Goal: Information Seeking & Learning: Understand process/instructions

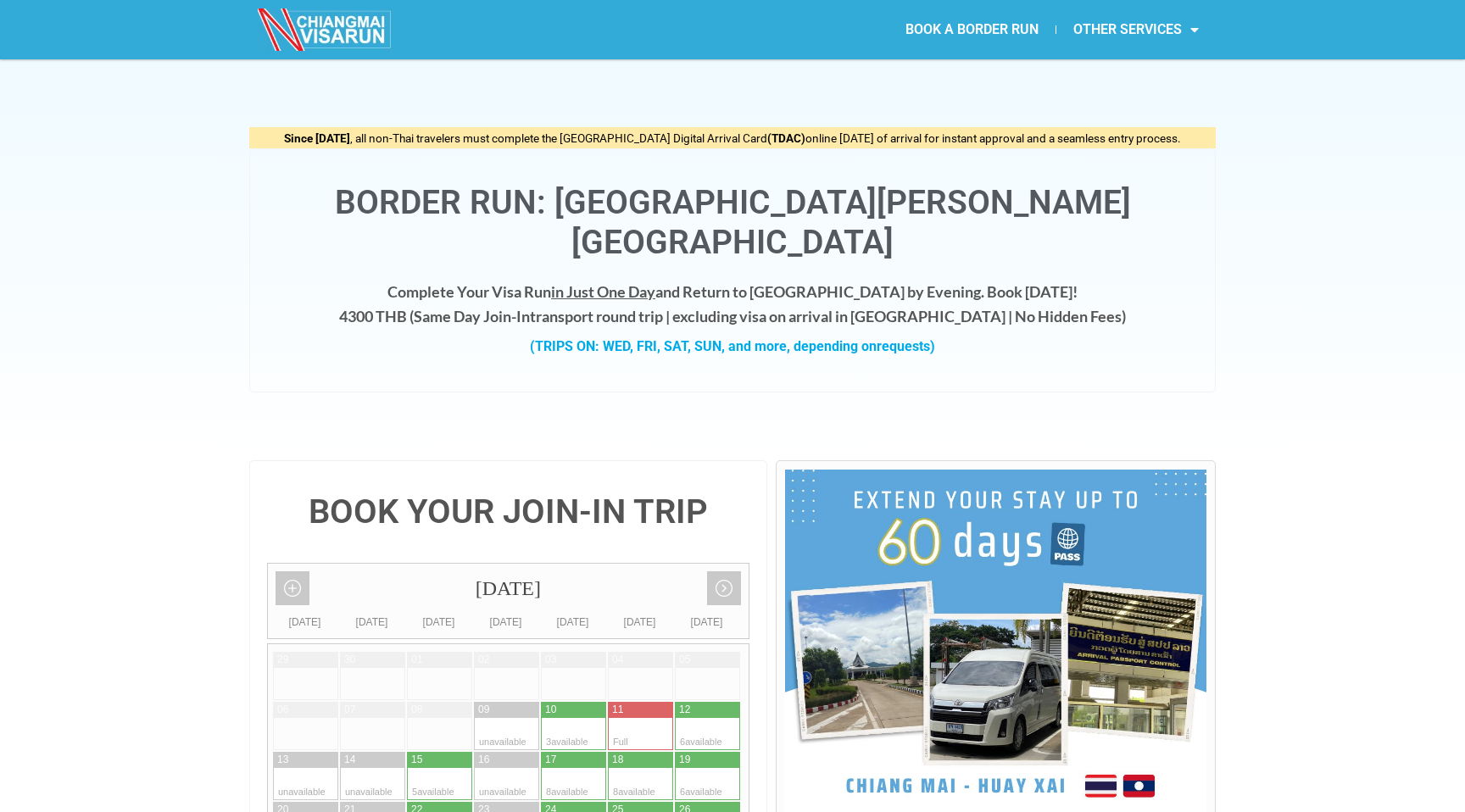
click at [1065, 526] on img at bounding box center [995, 646] width 421 height 353
click at [1044, 510] on img at bounding box center [995, 646] width 421 height 353
click at [1147, 744] on img at bounding box center [995, 646] width 421 height 353
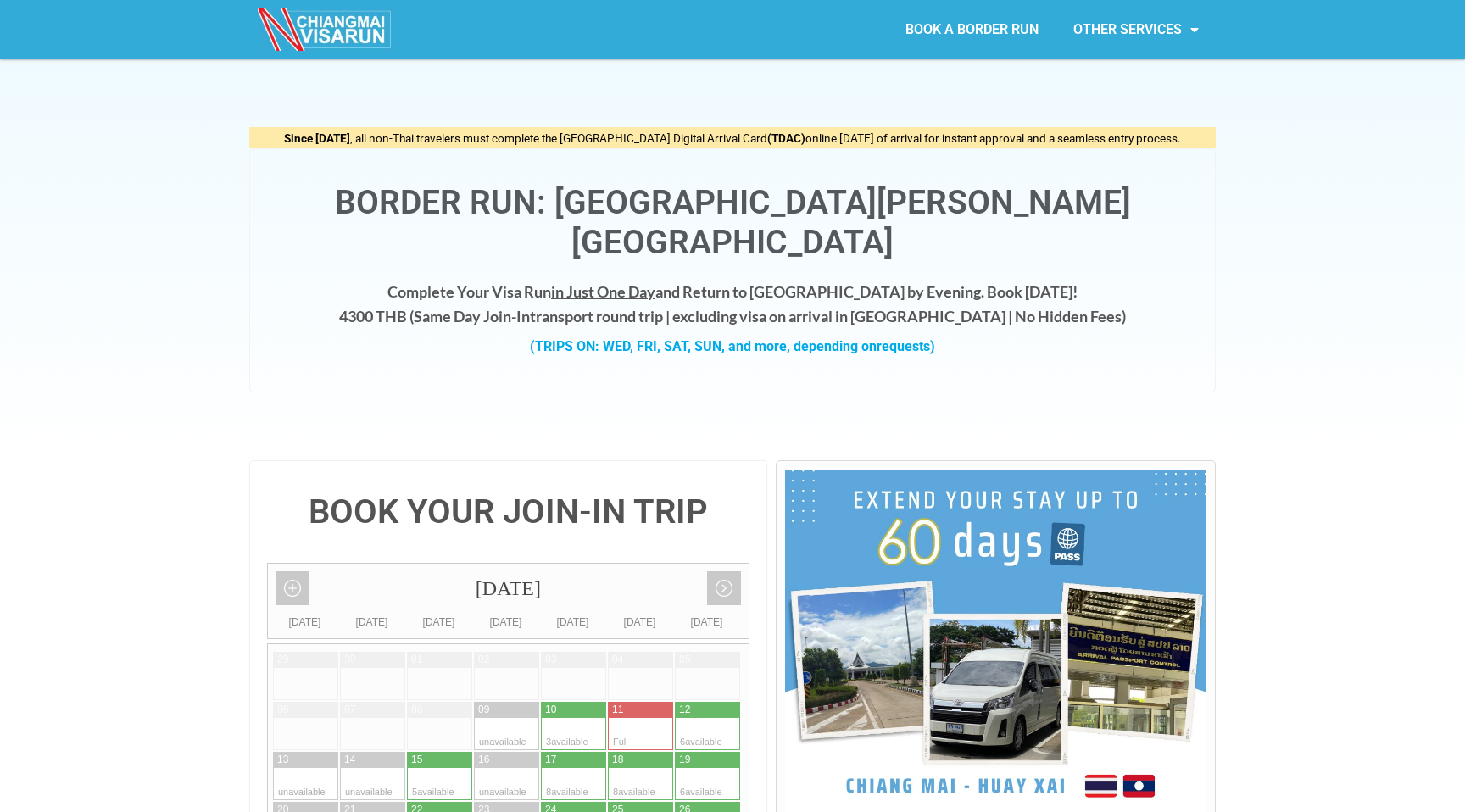
click at [416, 280] on h4 "Complete Your Visa Run in Just One Day and Return to Chiang Mai by Evening. Boo…" at bounding box center [732, 304] width 931 height 49
copy h4 "4300"
click at [457, 177] on div "Border Run: [GEOGRAPHIC_DATA][PERSON_NAME][GEOGRAPHIC_DATA]" at bounding box center [732, 215] width 931 height 97
click at [1022, 29] on link "BOOK A BORDER RUN" at bounding box center [972, 30] width 167 height 39
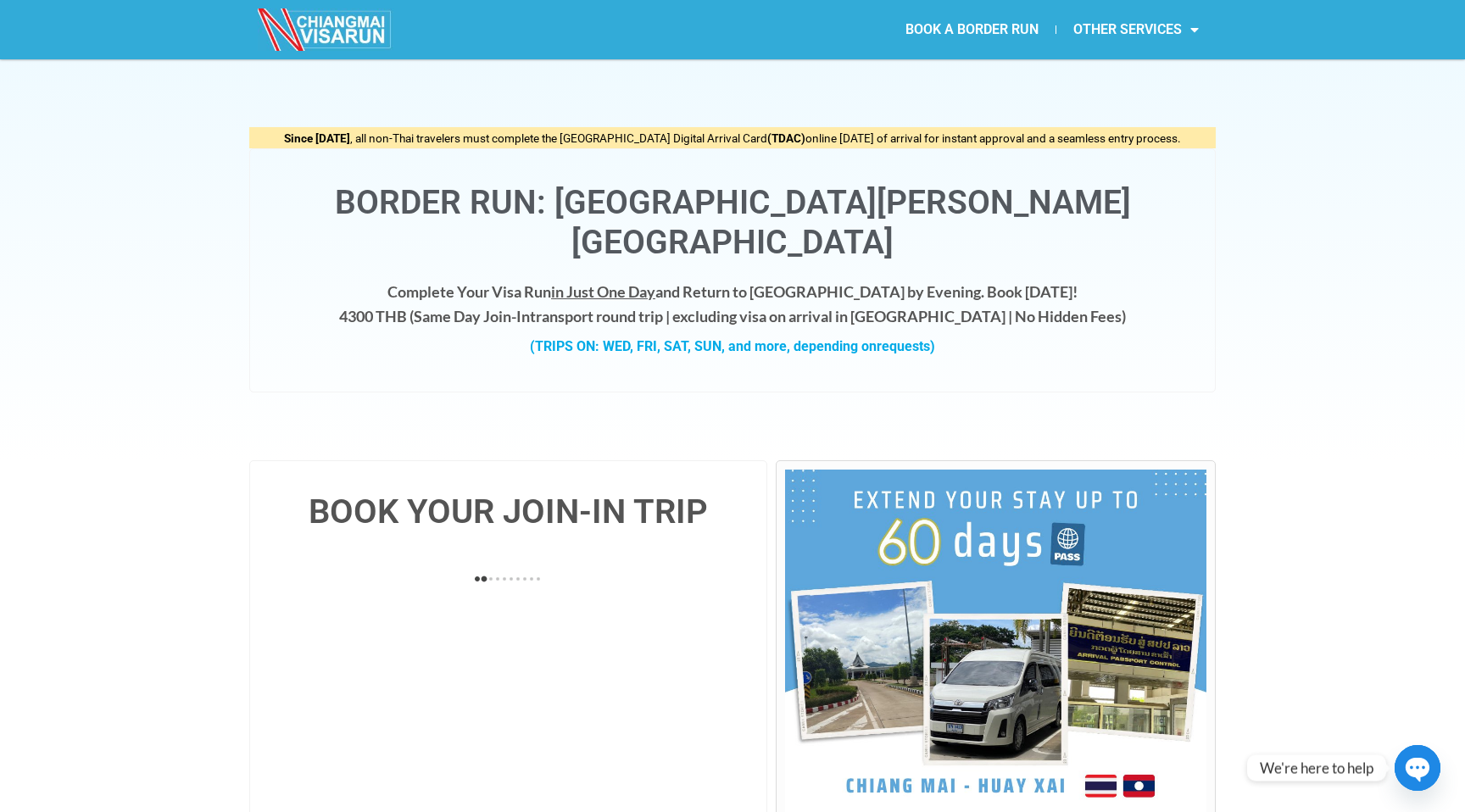
click at [1120, 33] on link "OTHER SERVICES" at bounding box center [1136, 30] width 159 height 39
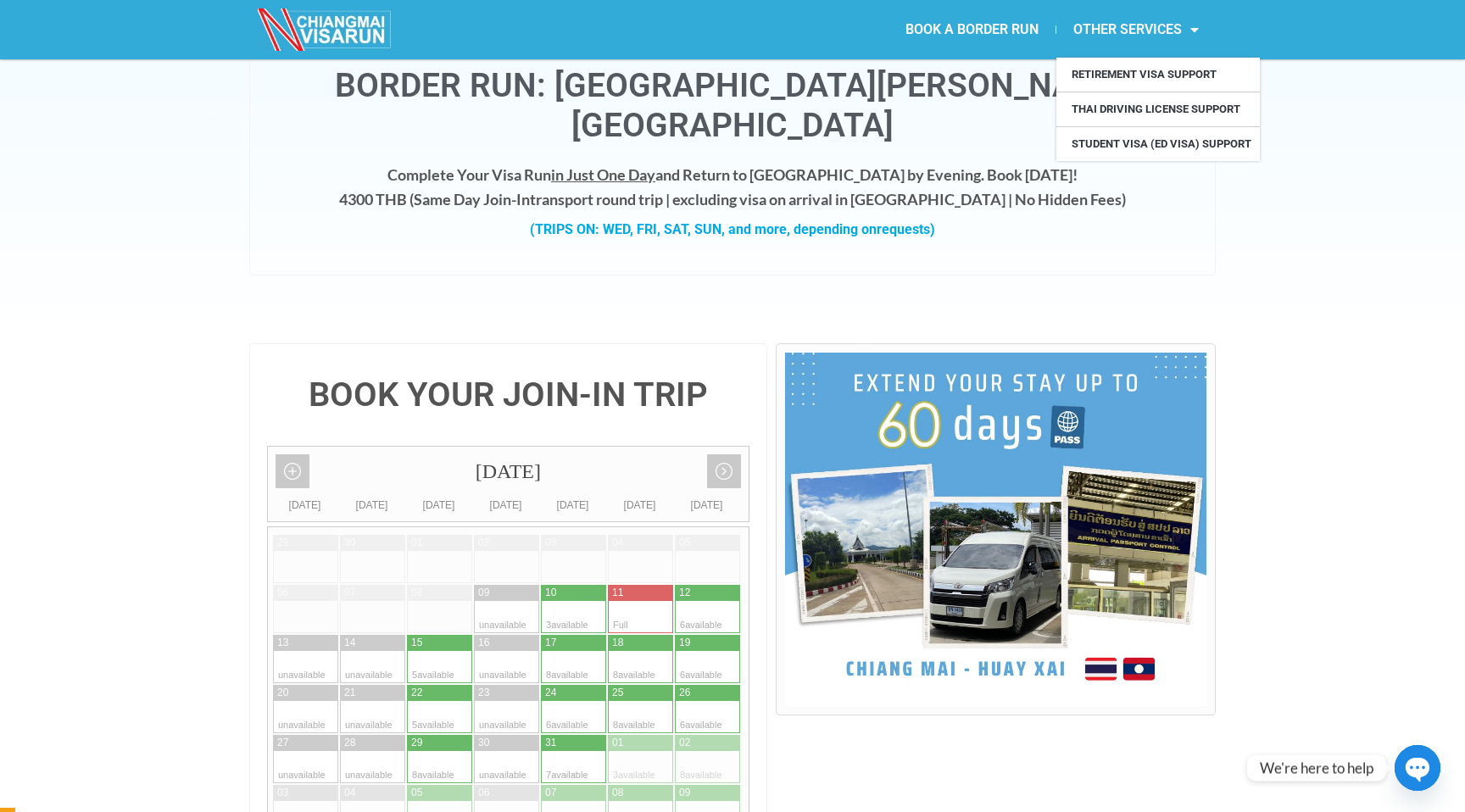
scroll to position [340, 0]
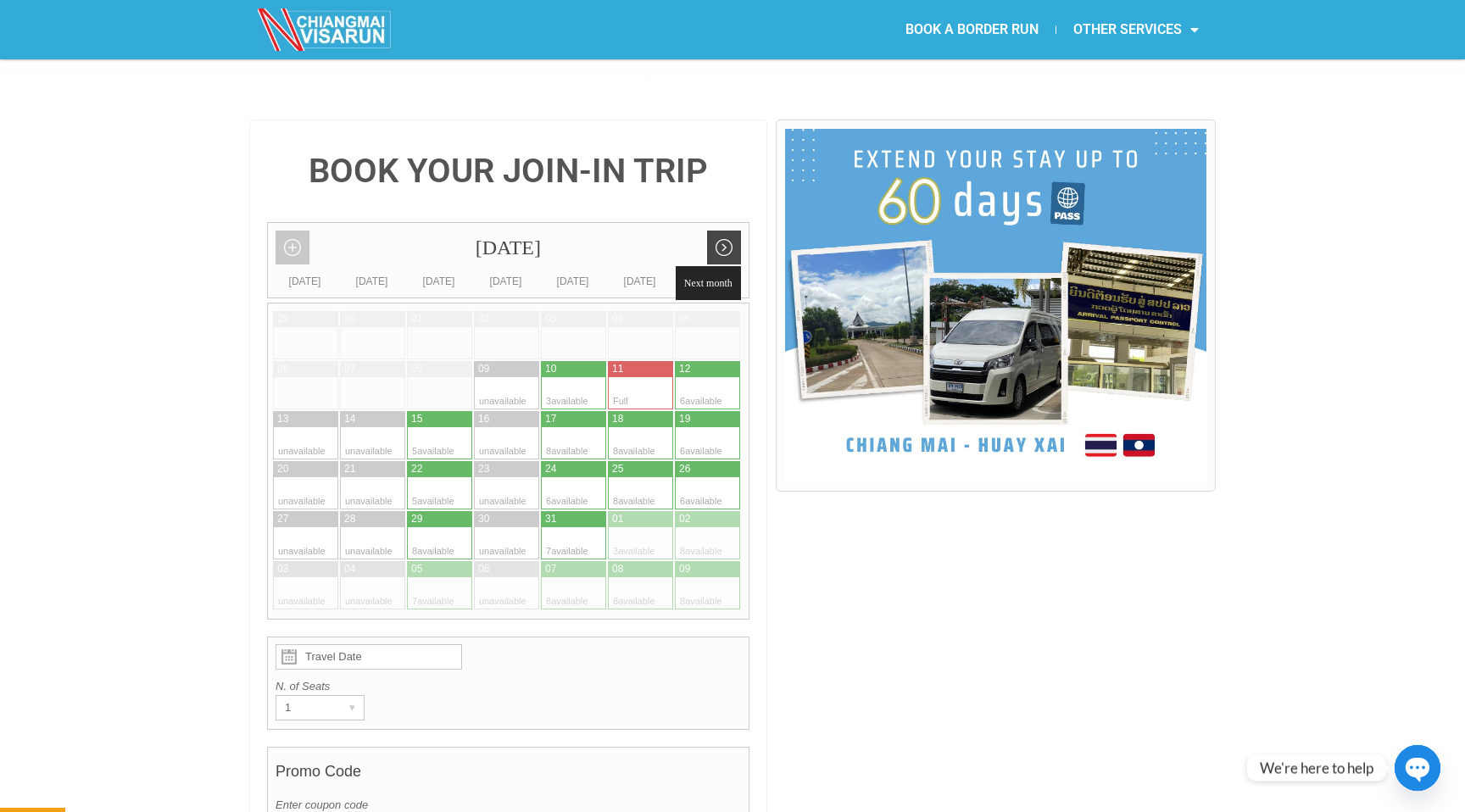
click at [723, 231] on link "Next month" at bounding box center [724, 247] width 33 height 33
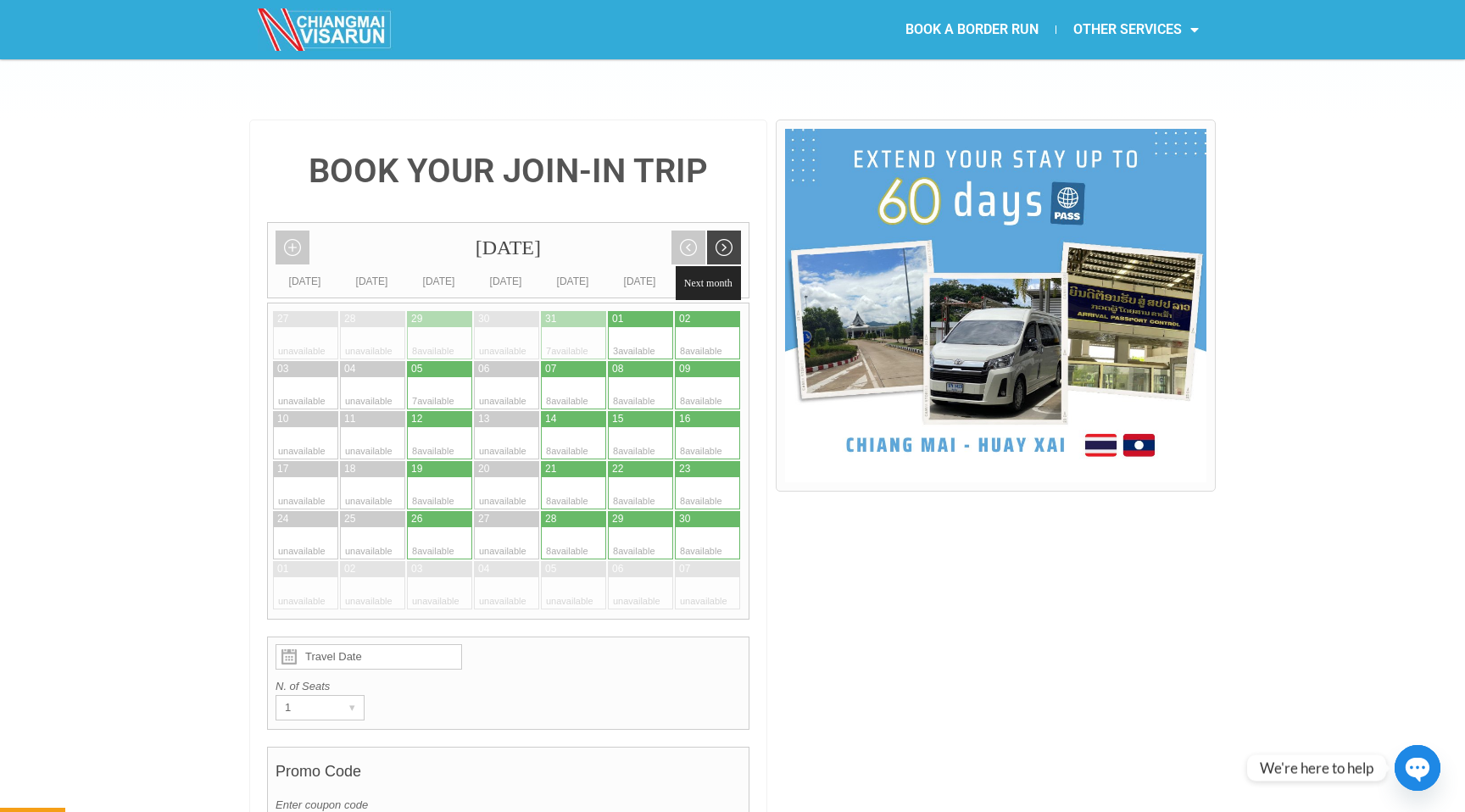
click at [723, 231] on link "Next month" at bounding box center [724, 247] width 33 height 33
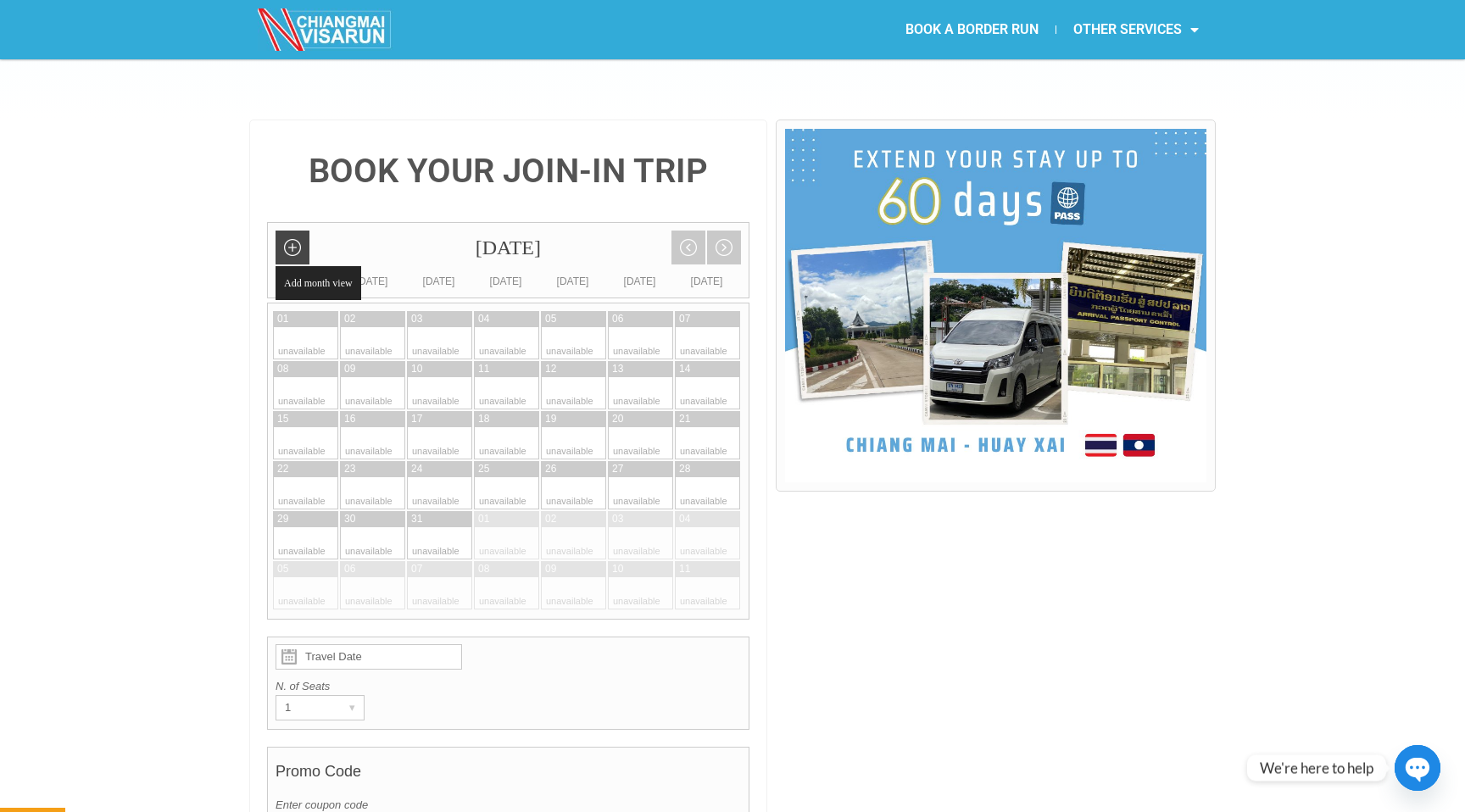
click at [292, 231] on link "Add month view" at bounding box center [292, 247] width 33 height 33
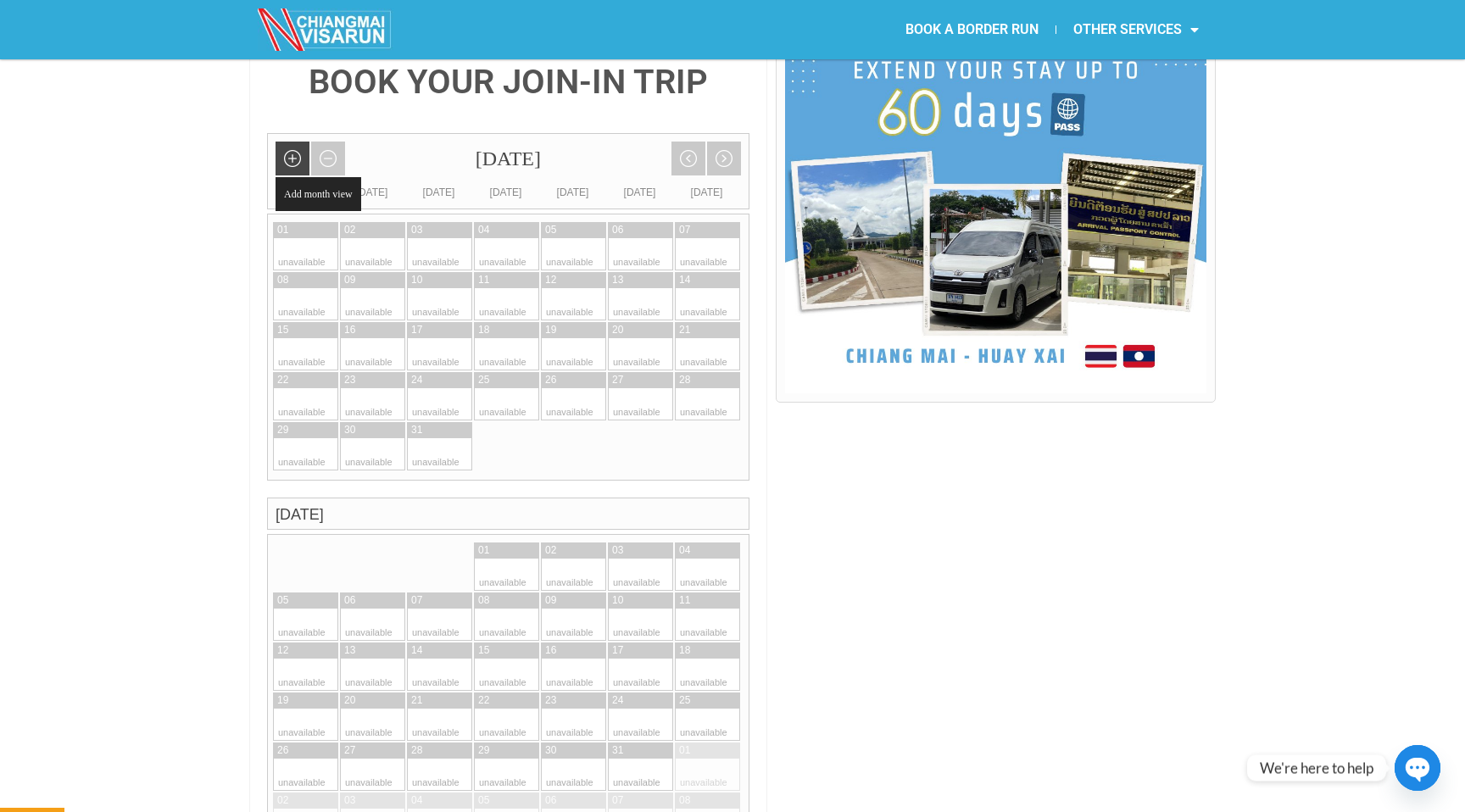
scroll to position [437, 0]
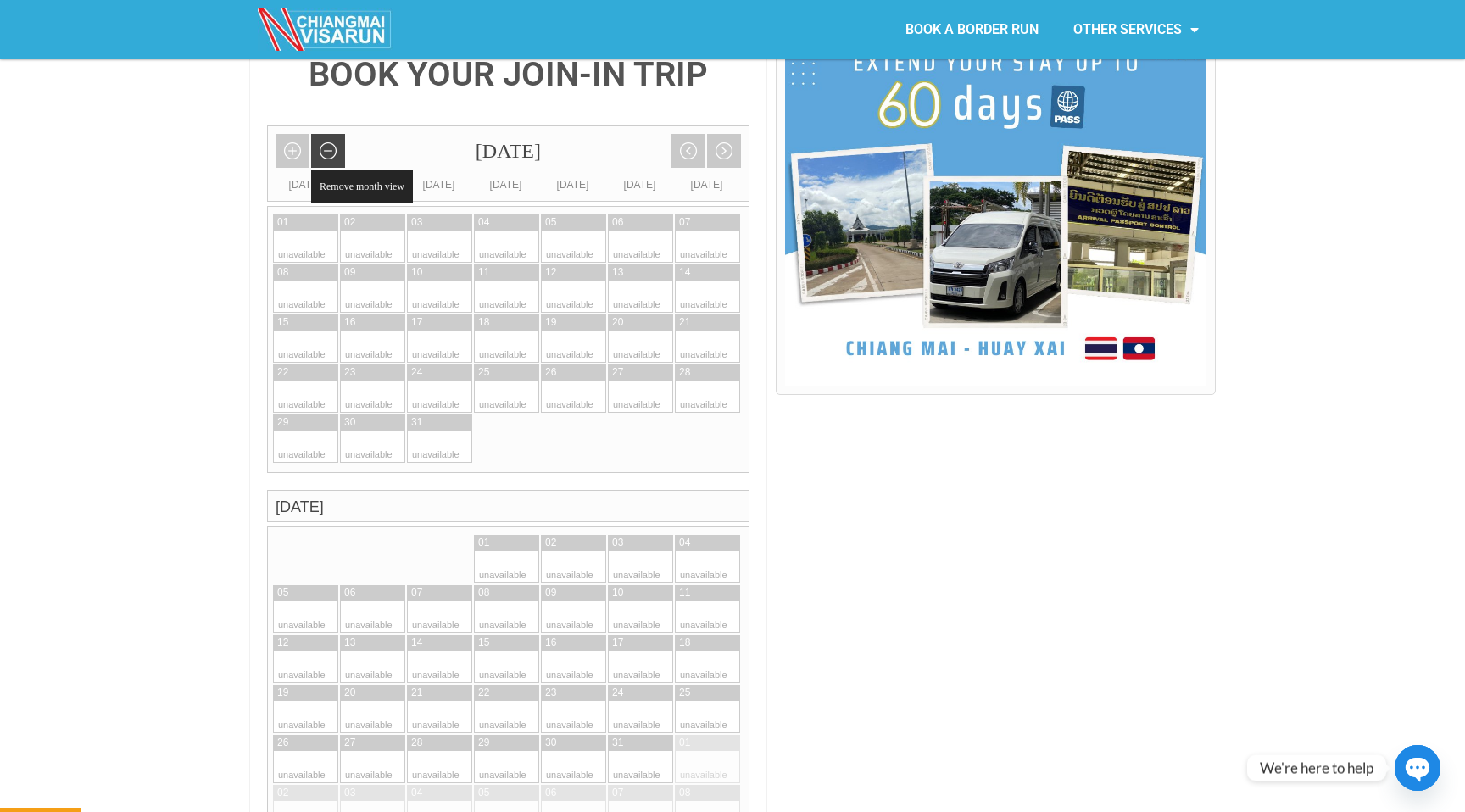
click at [326, 134] on link "Remove month view" at bounding box center [327, 151] width 33 height 33
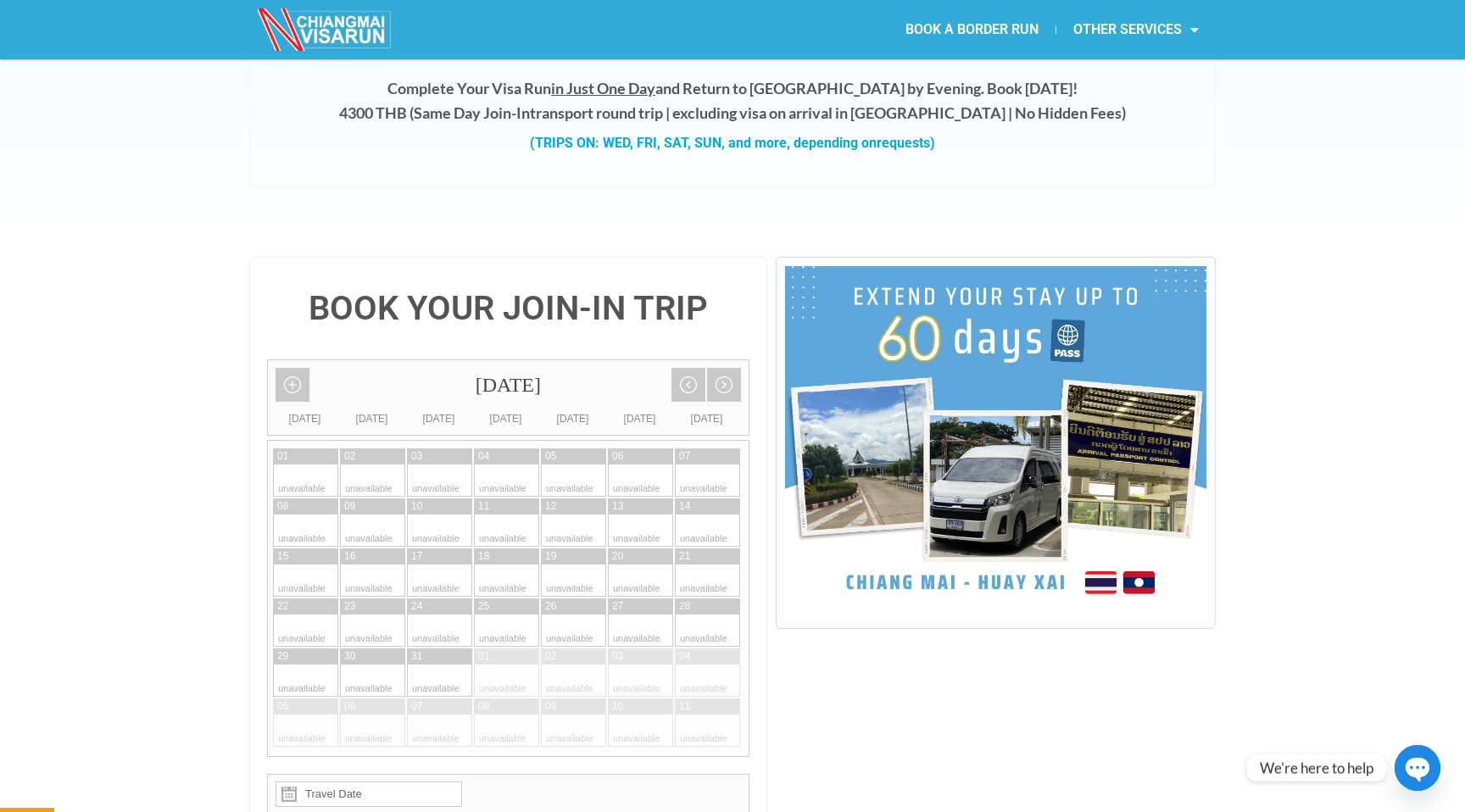
click at [326, 116] on div "Complete Your Visa Run in Just One Day and Return to [GEOGRAPHIC_DATA] by Eveni…" at bounding box center [732, 124] width 931 height 95
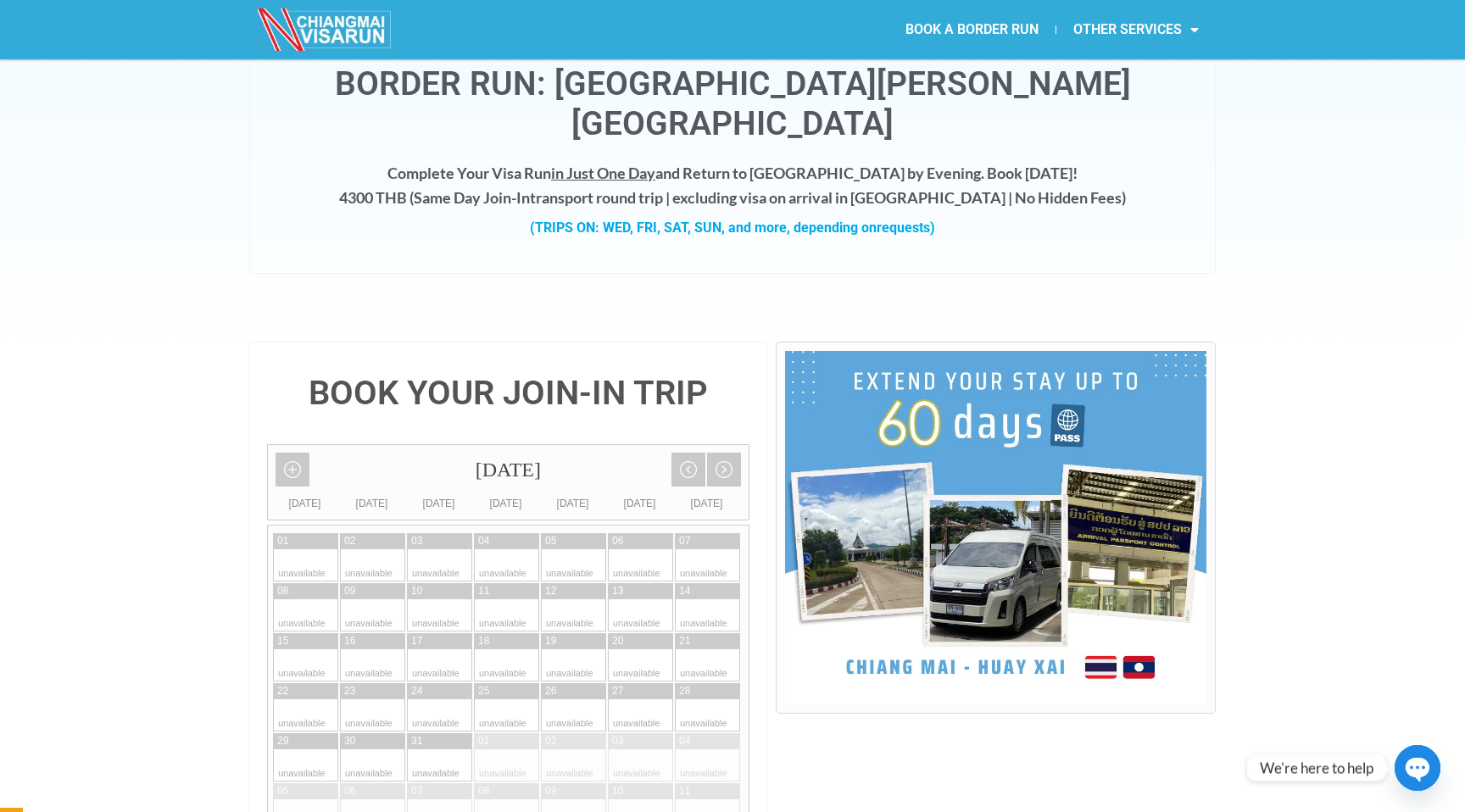
scroll to position [117, 0]
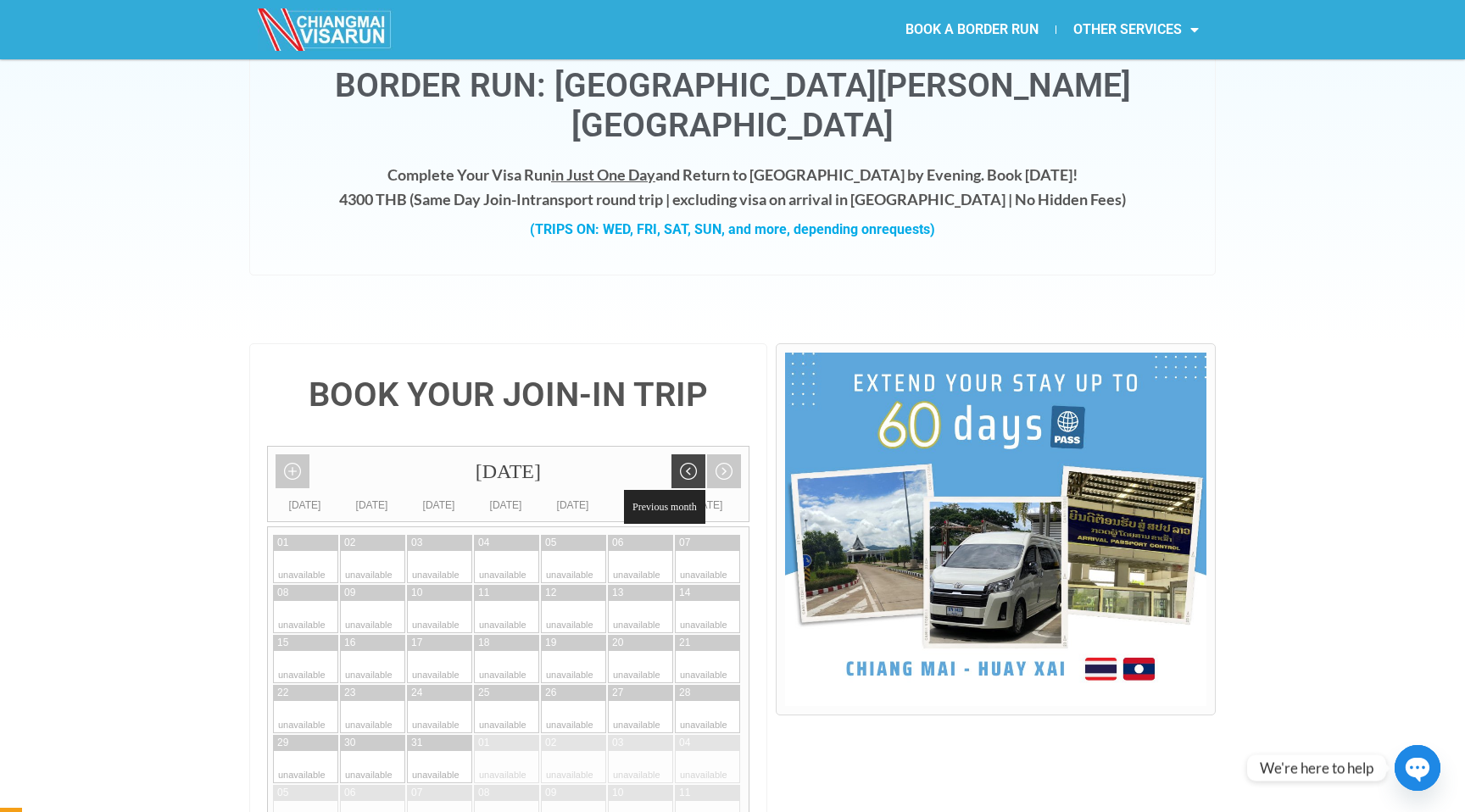
click at [682, 454] on link "Previous month" at bounding box center [688, 471] width 33 height 33
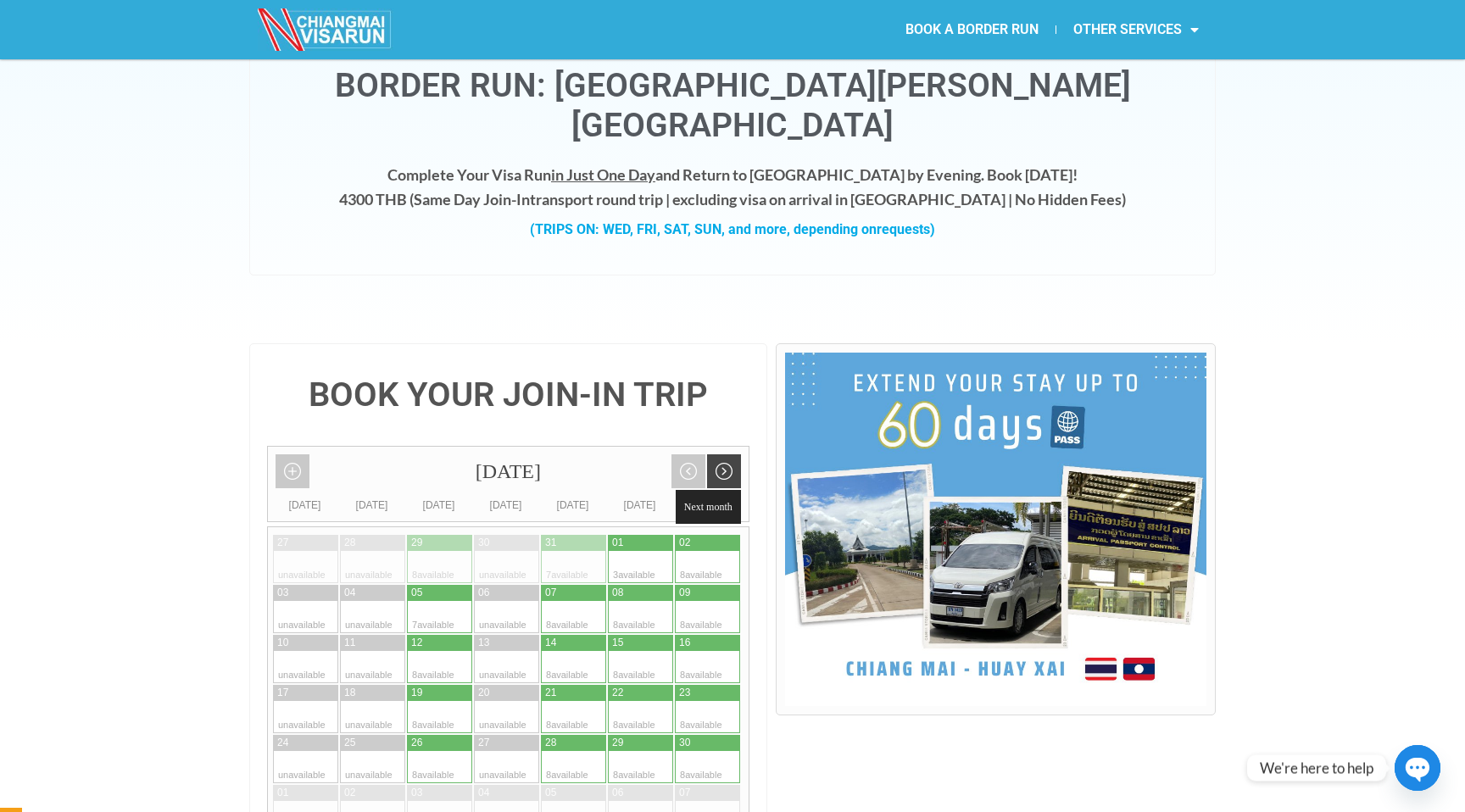
click at [731, 454] on link "Next month" at bounding box center [724, 471] width 33 height 33
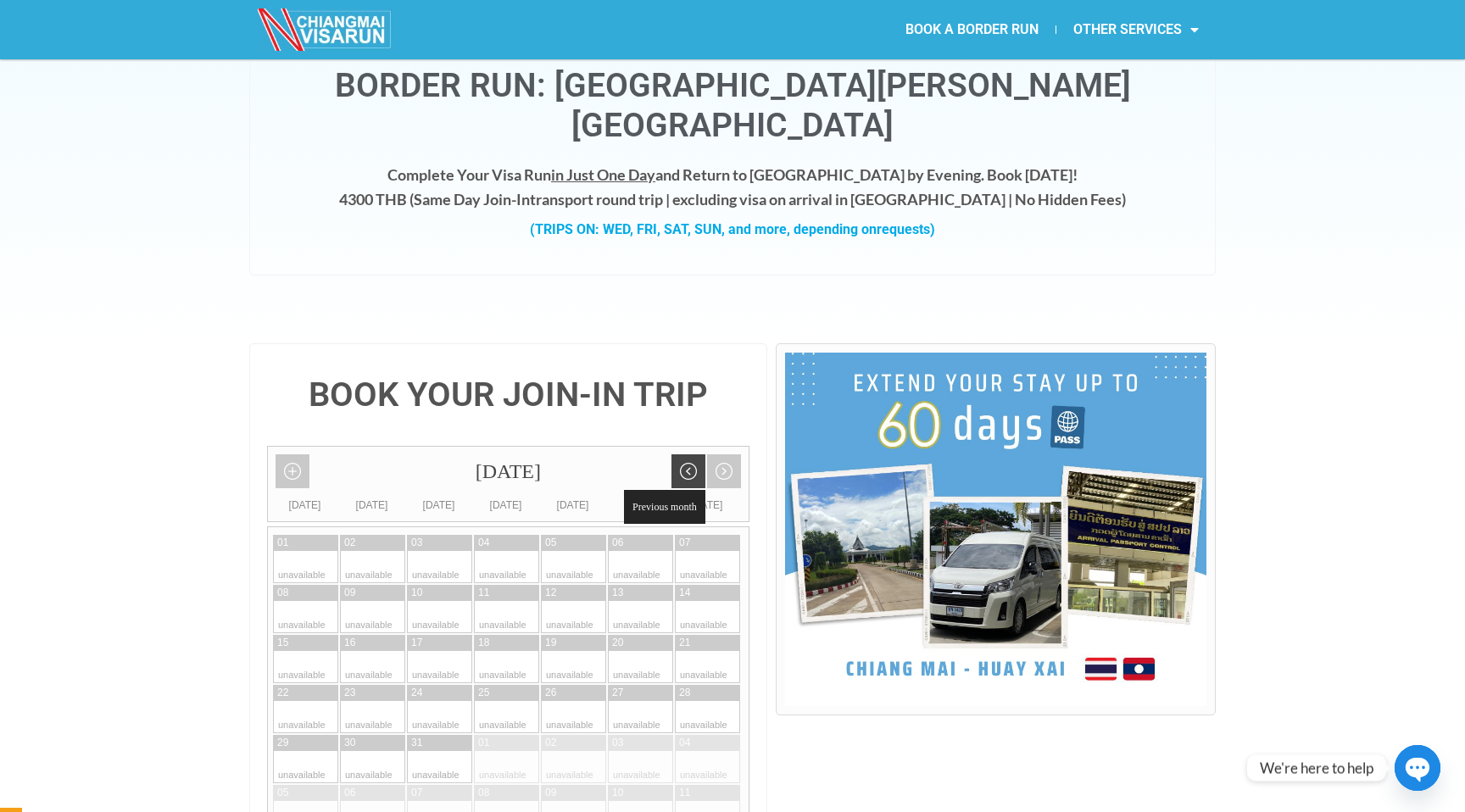
click at [696, 454] on link "Previous month" at bounding box center [688, 471] width 33 height 33
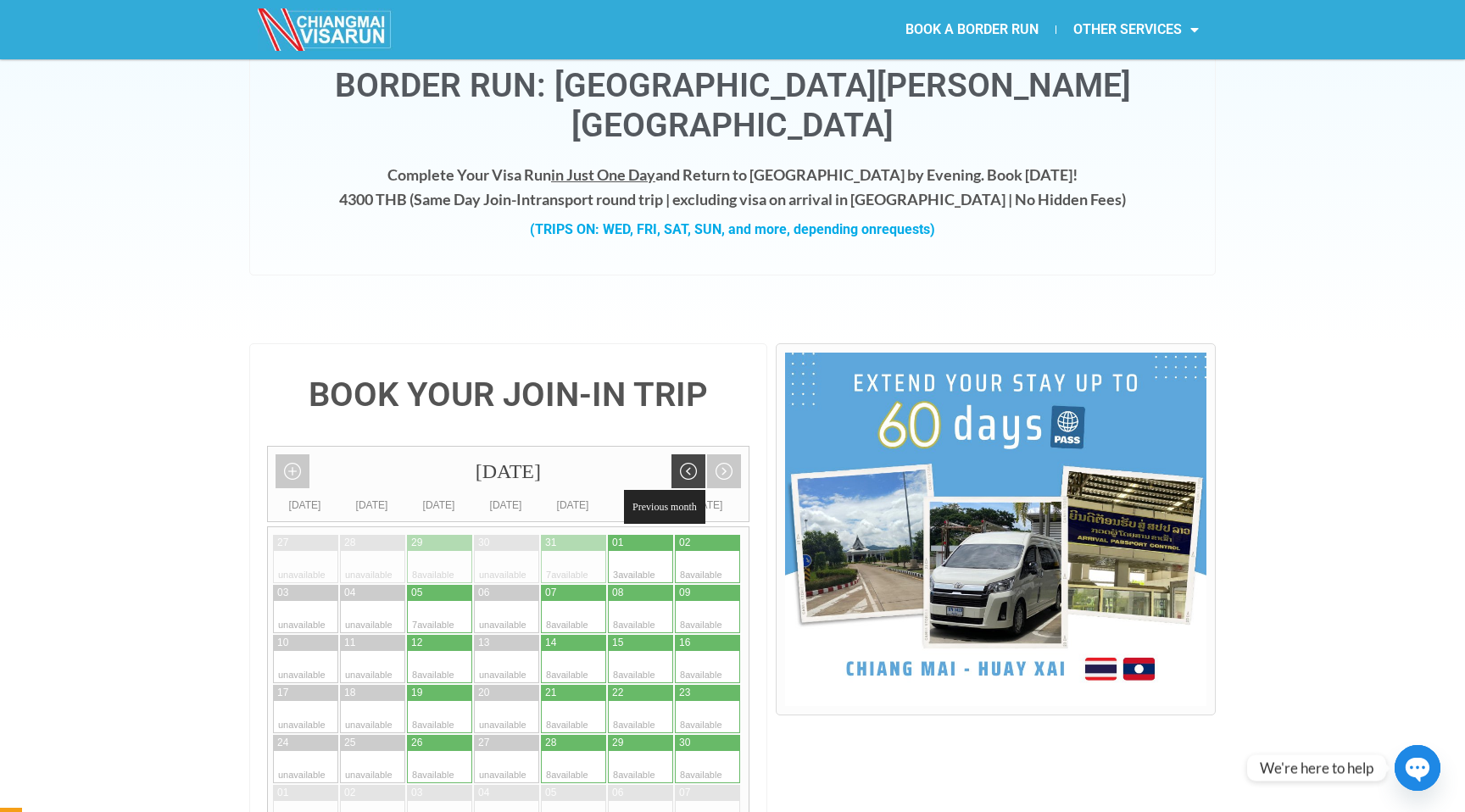
click at [696, 454] on link "Previous month" at bounding box center [688, 471] width 33 height 33
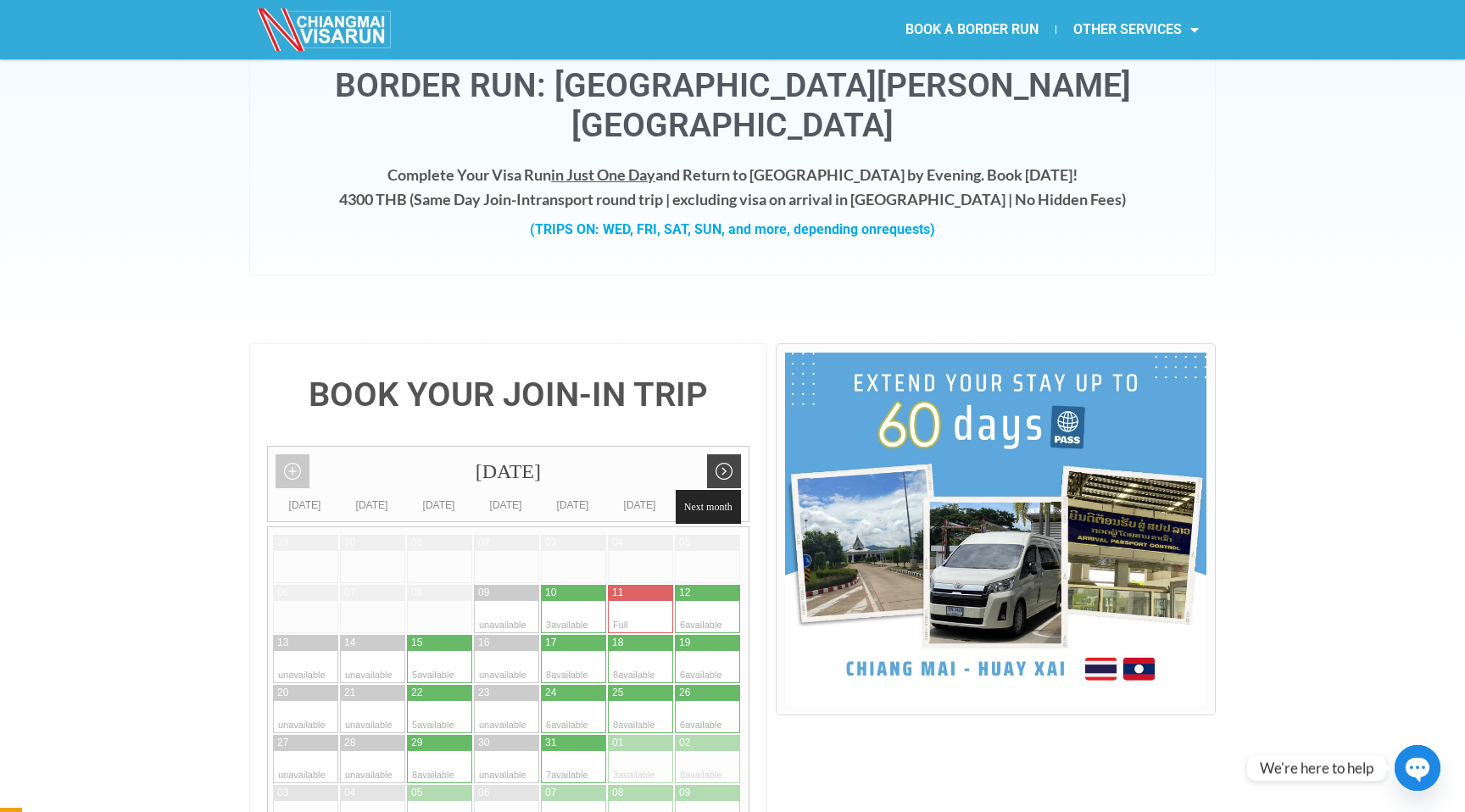
click at [719, 454] on link "Next month" at bounding box center [724, 471] width 33 height 33
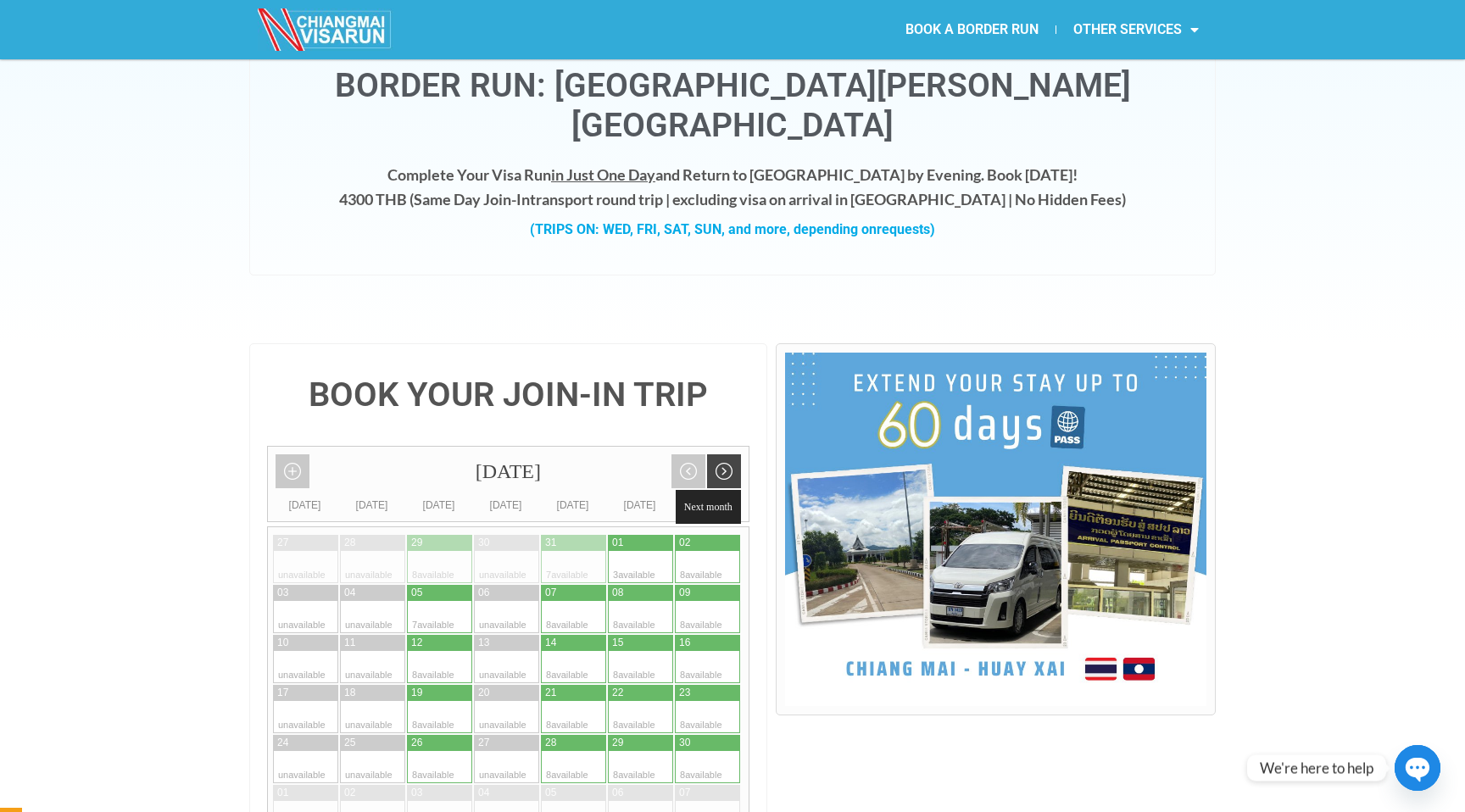
click at [728, 454] on link "Next month" at bounding box center [724, 471] width 33 height 33
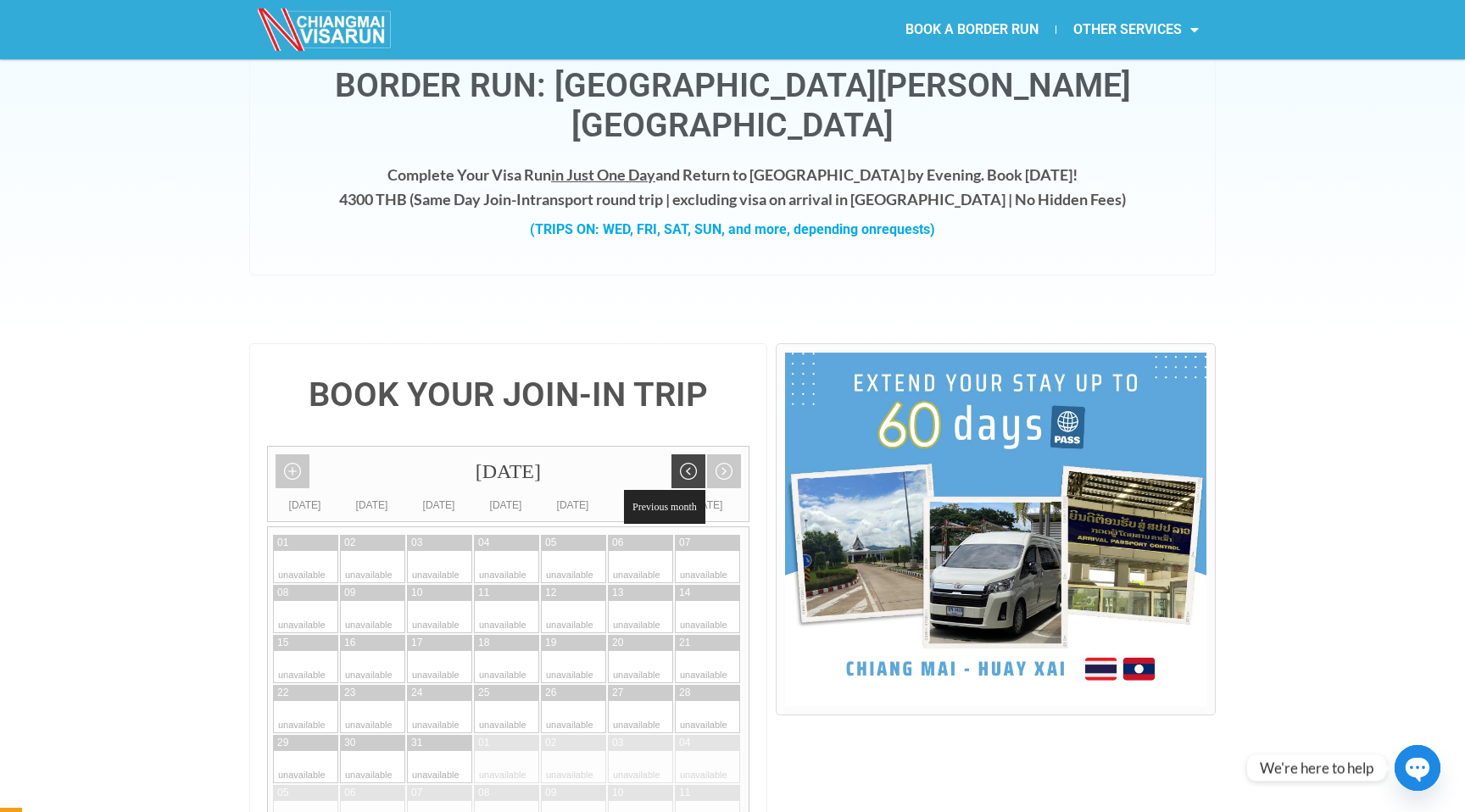
click at [692, 454] on link "Previous month" at bounding box center [688, 471] width 33 height 33
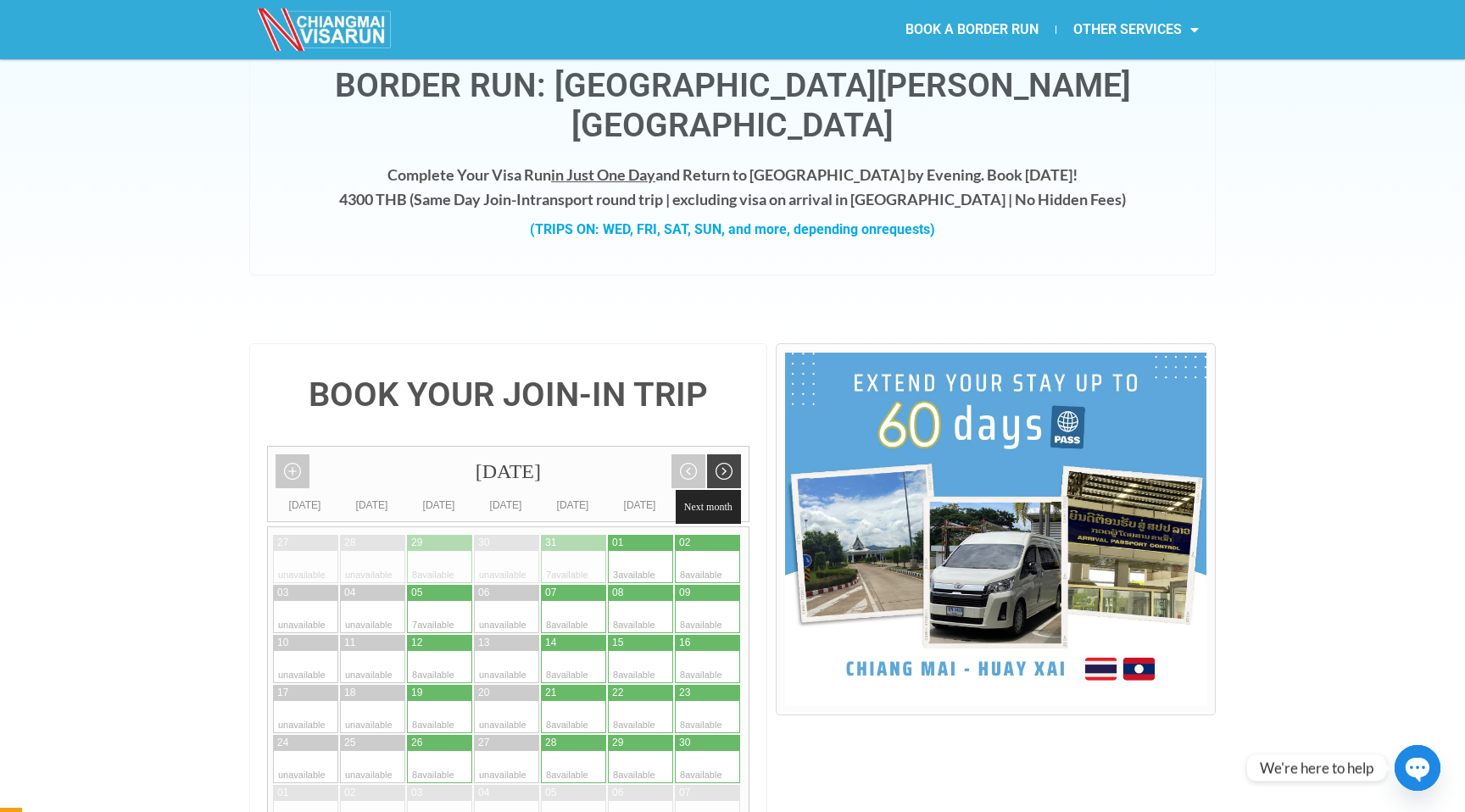
click at [722, 454] on link "Next month" at bounding box center [724, 471] width 33 height 33
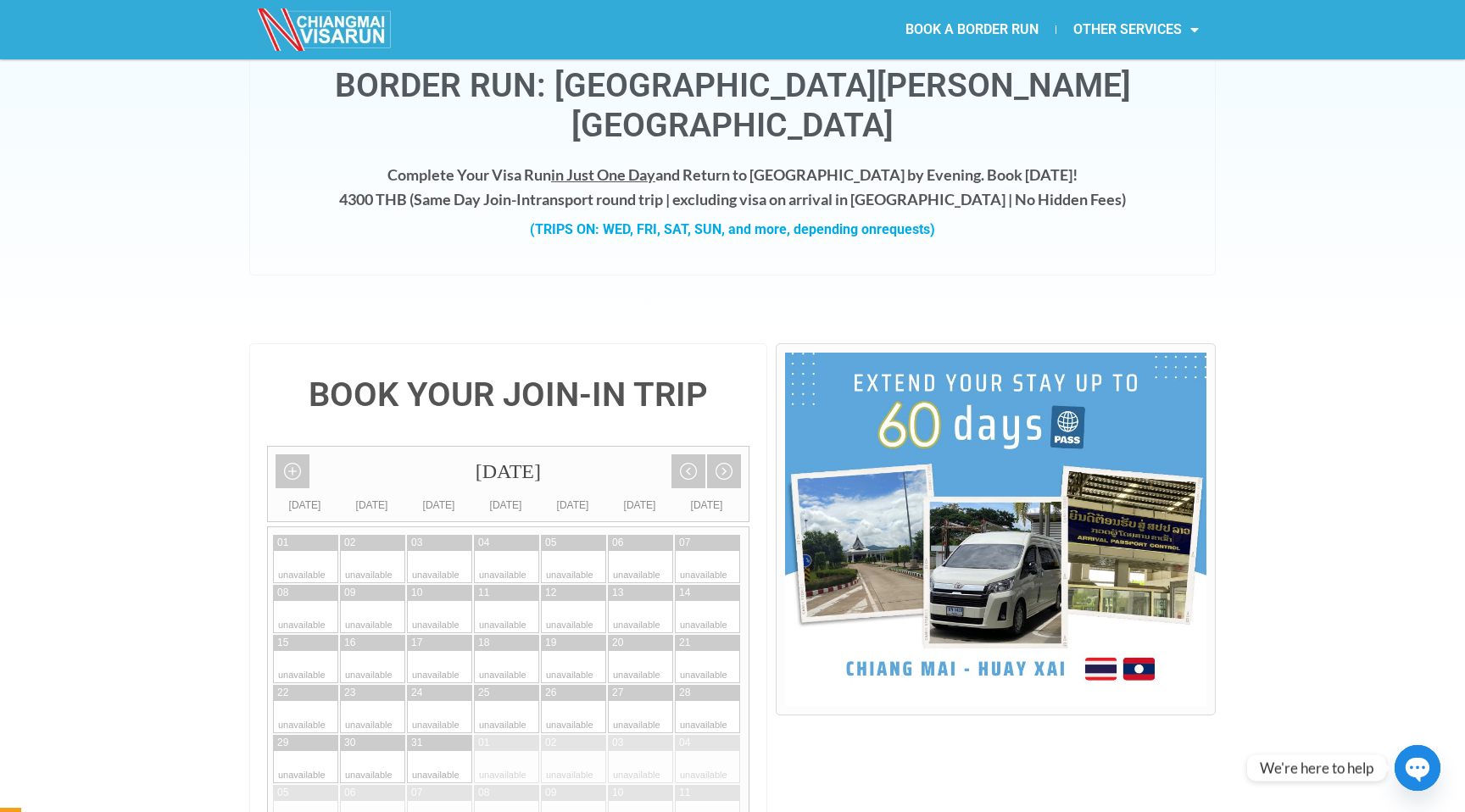
scroll to position [91, 0]
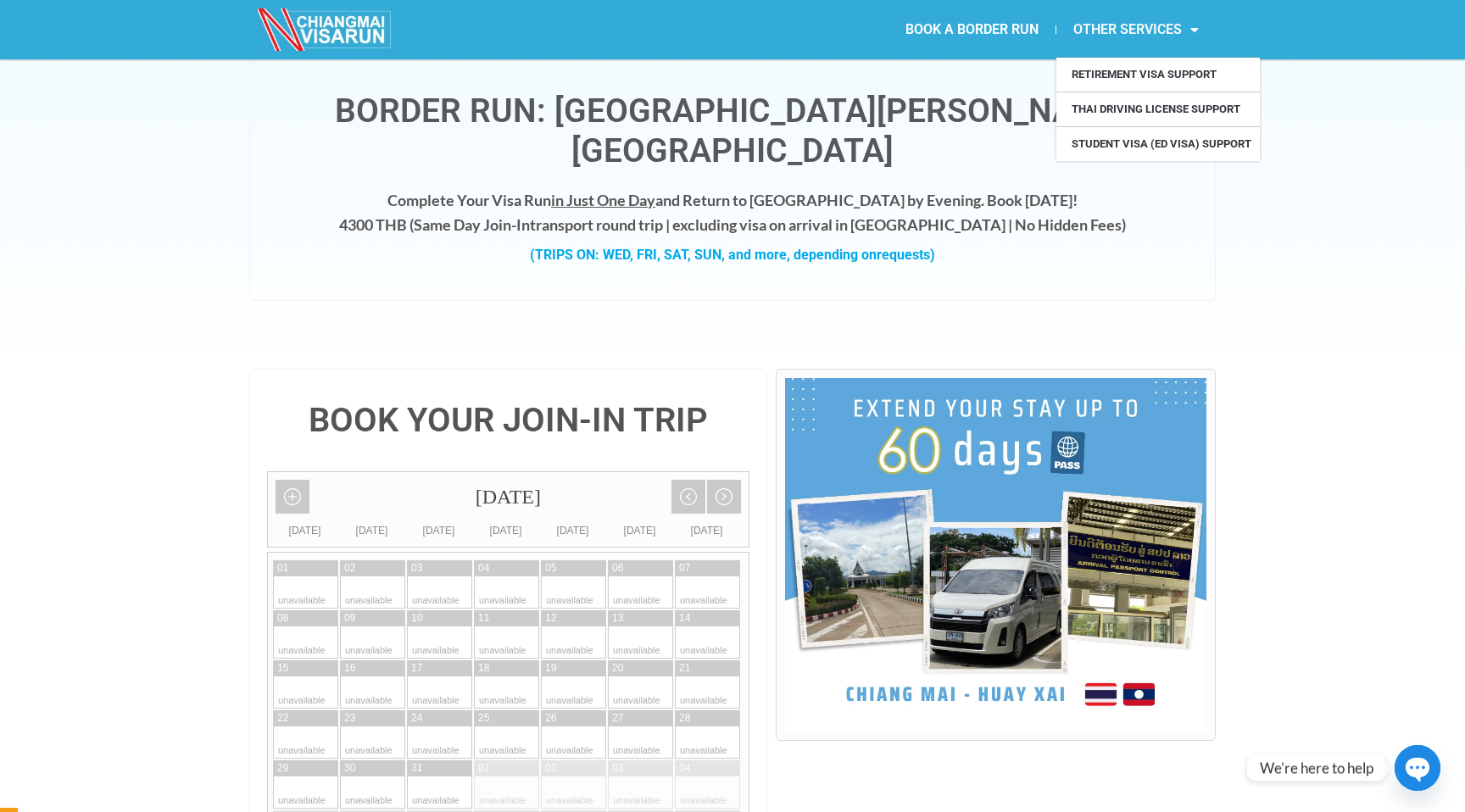
click at [1098, 35] on link "OTHER SERVICES" at bounding box center [1136, 30] width 159 height 39
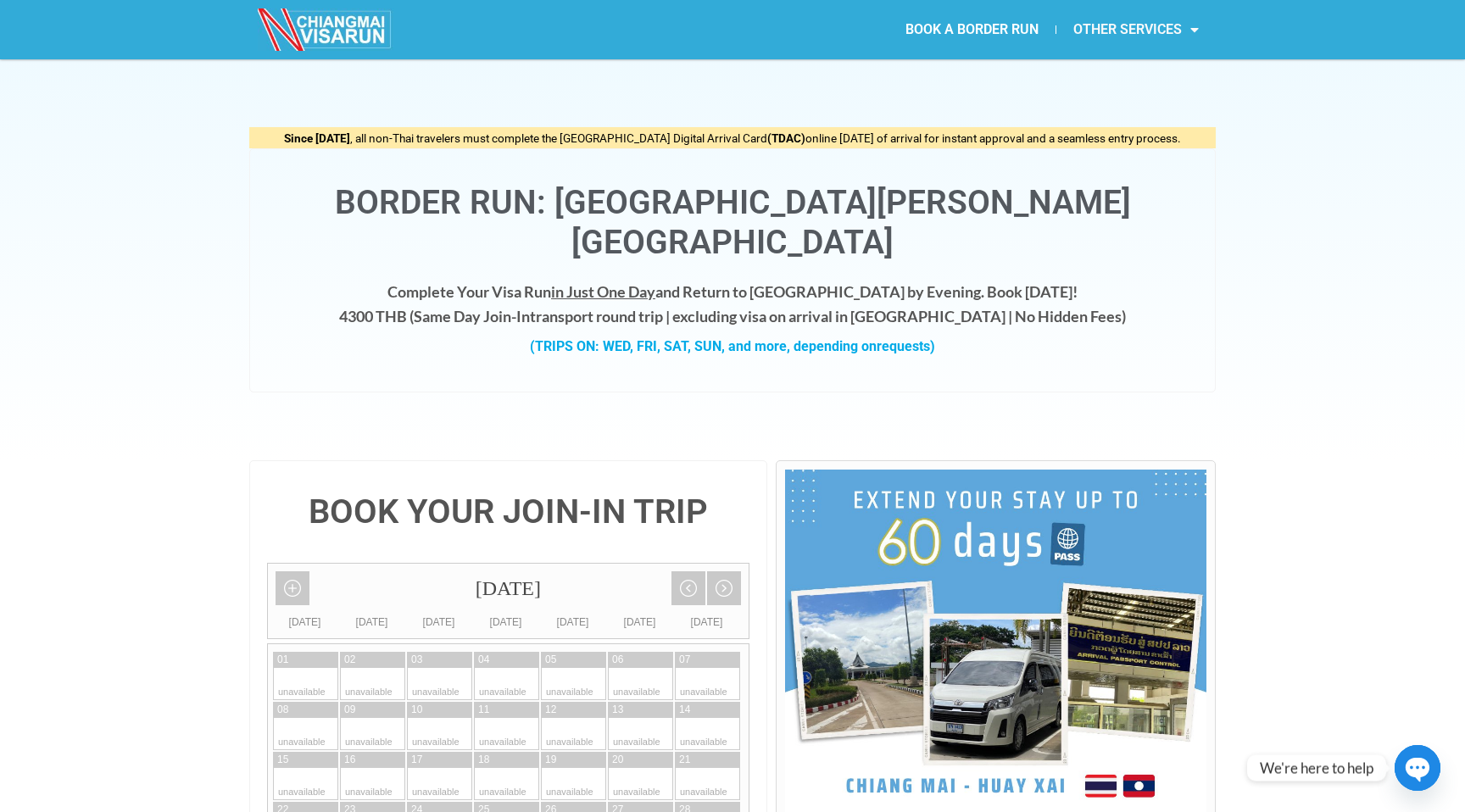
click at [1098, 35] on link "OTHER SERVICES" at bounding box center [1136, 30] width 159 height 39
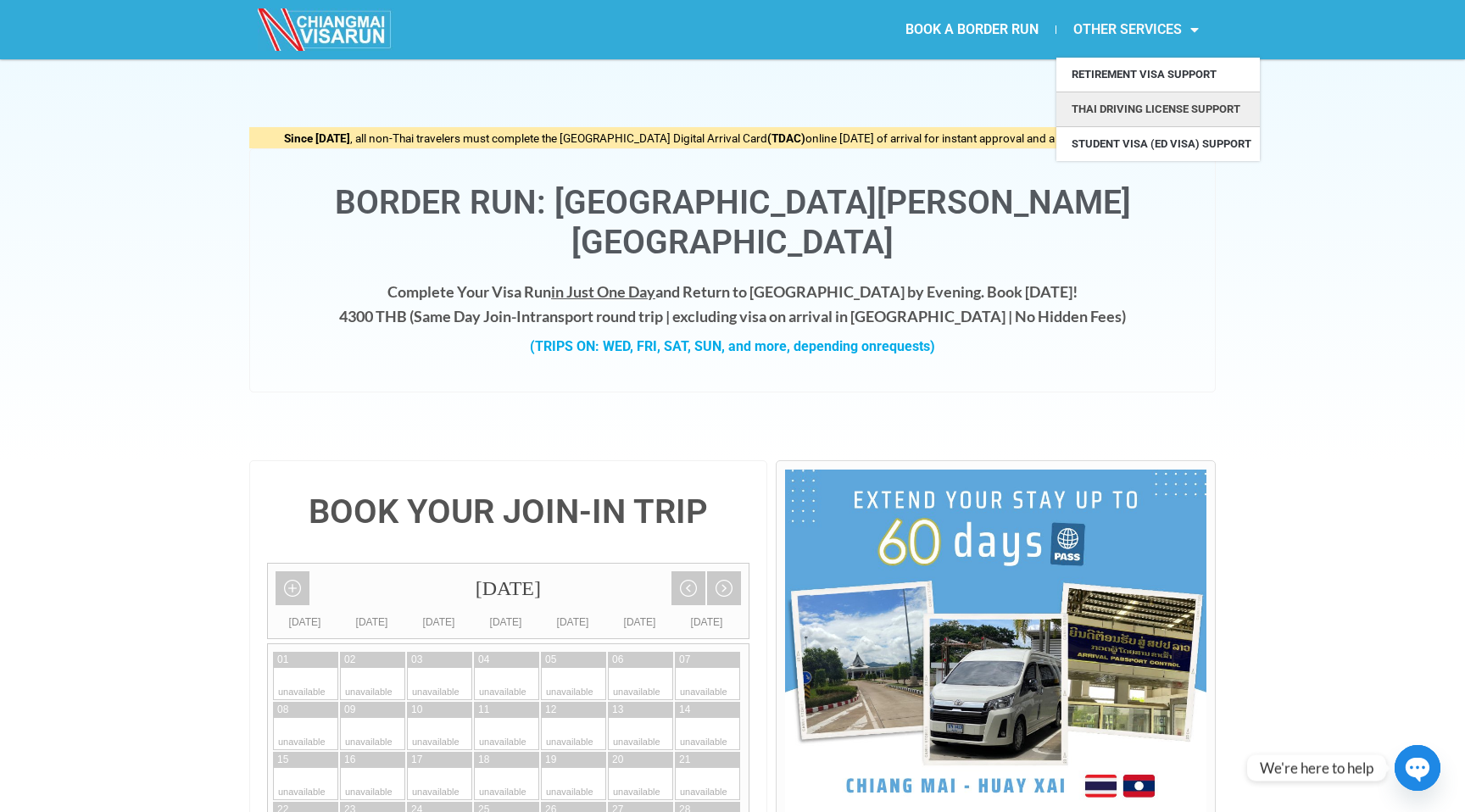
click at [1101, 113] on link "Thai Driving License Support" at bounding box center [1158, 109] width 204 height 33
click at [1152, 23] on link "OTHER SERVICES" at bounding box center [1136, 30] width 159 height 39
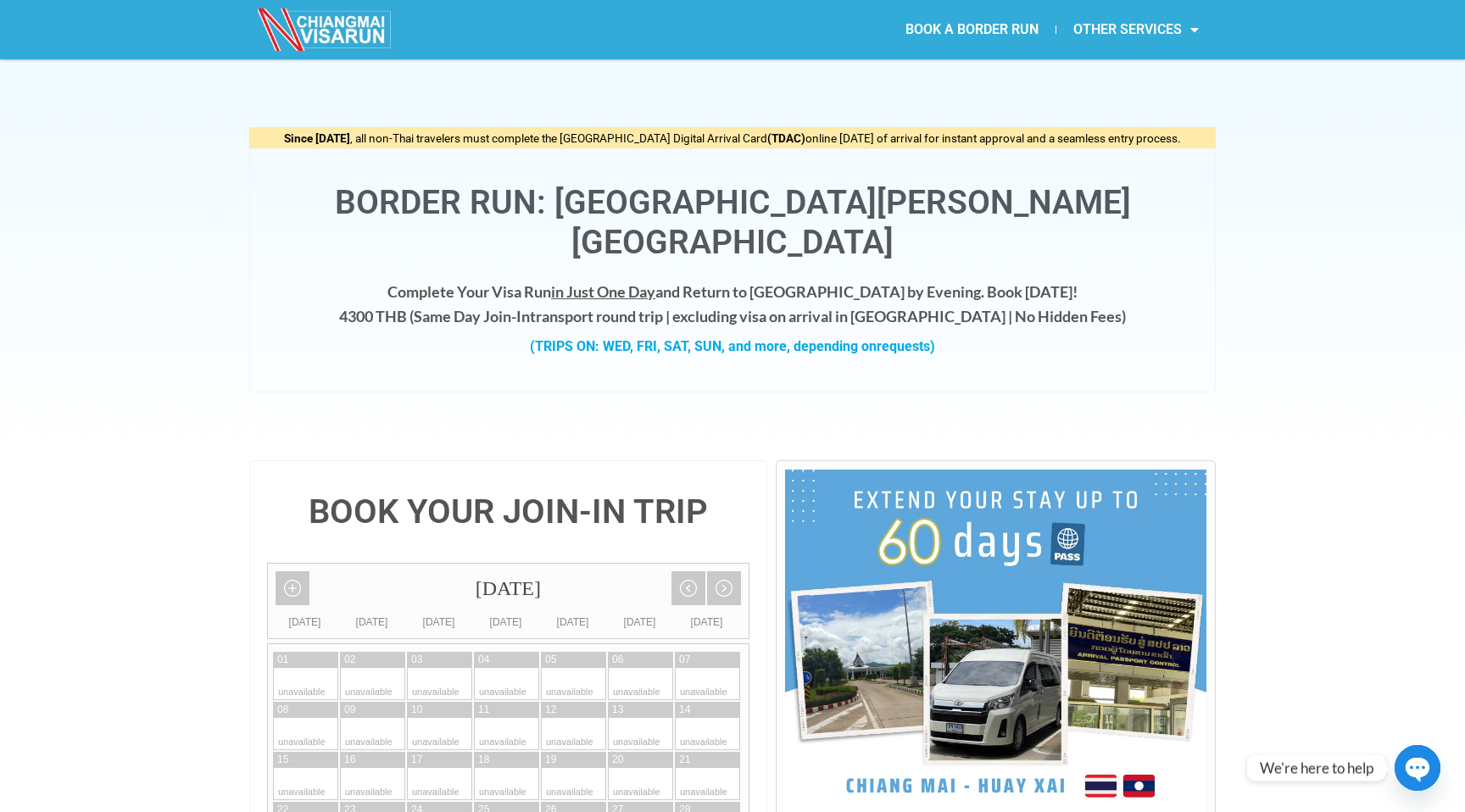
click at [1152, 23] on link "OTHER SERVICES" at bounding box center [1136, 30] width 159 height 39
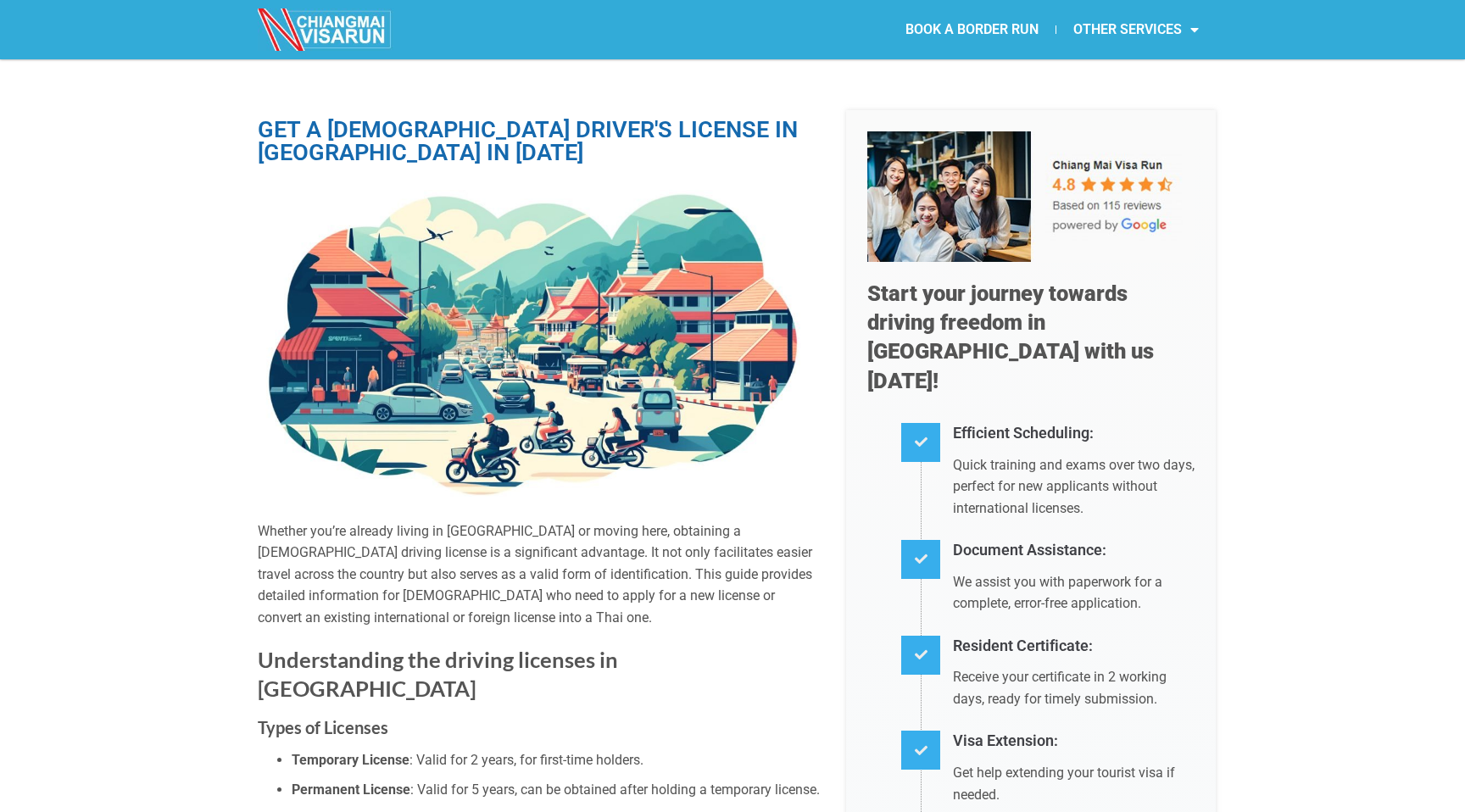
click at [799, 483] on img at bounding box center [539, 342] width 563 height 322
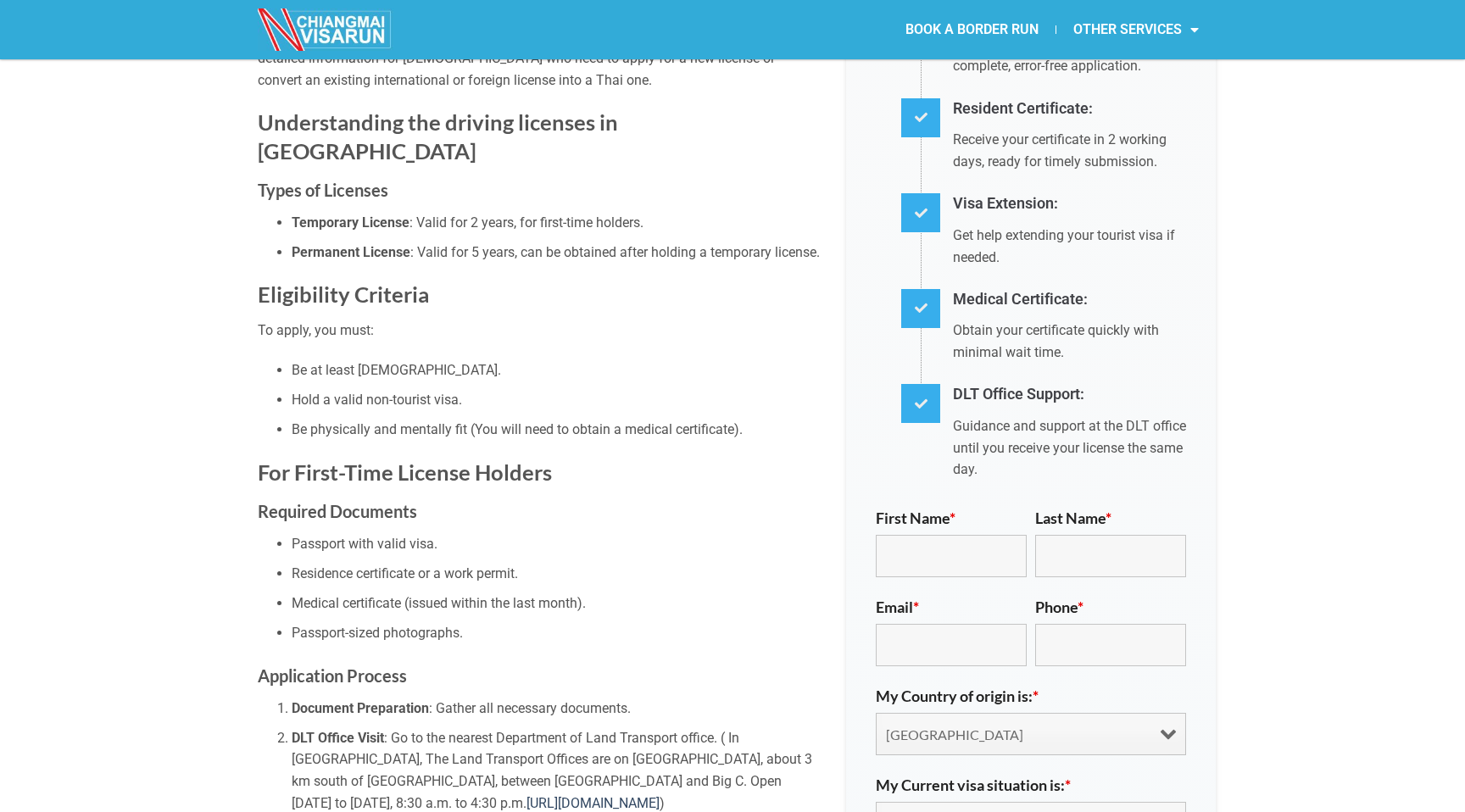
scroll to position [565, 0]
